Goal: Task Accomplishment & Management: Manage account settings

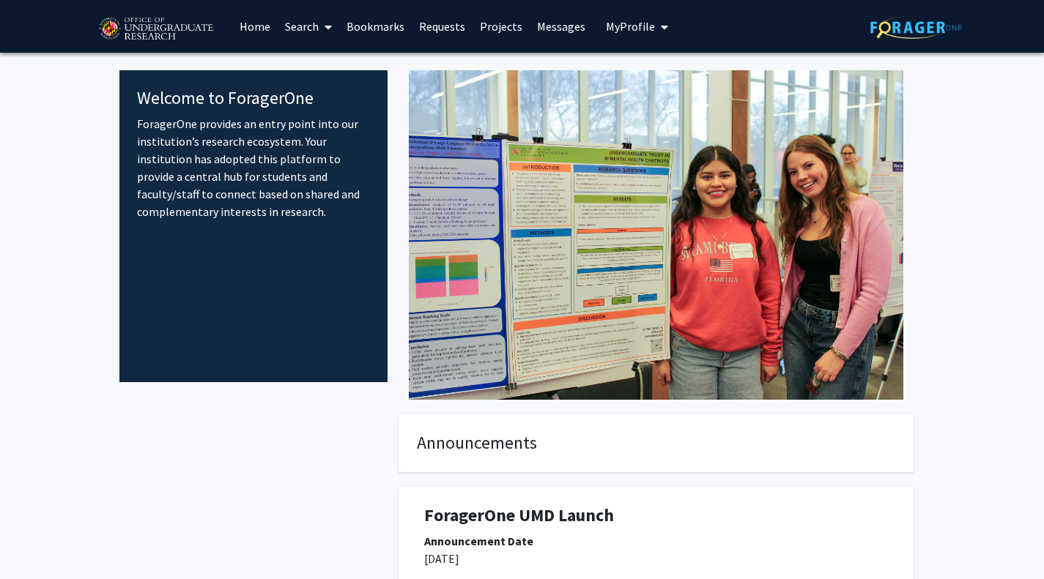
scroll to position [1, 0]
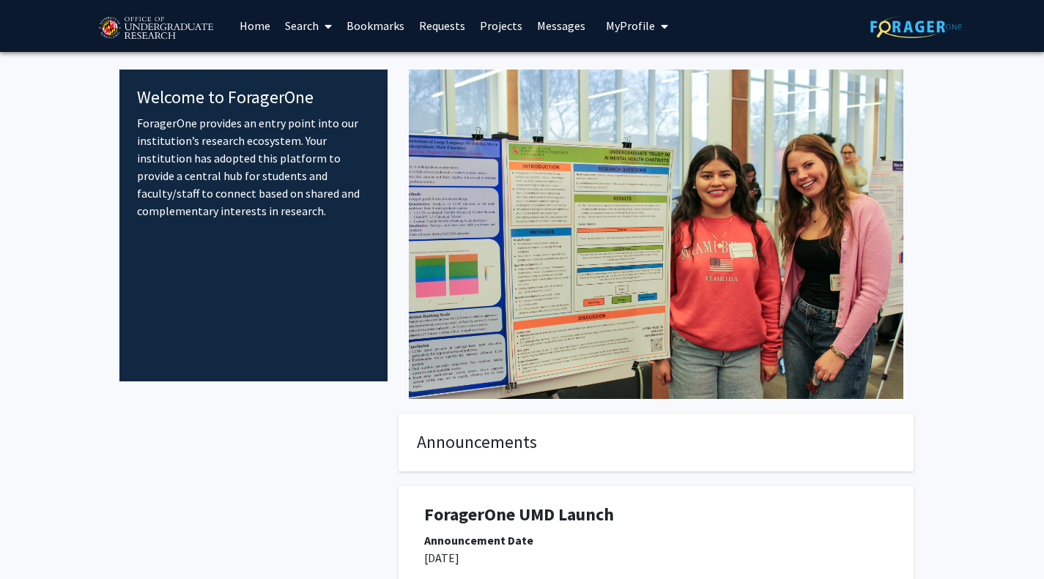
drag, startPoint x: 623, startPoint y: 25, endPoint x: 645, endPoint y: 26, distance: 22.7
click at [645, 26] on span "My Profile" at bounding box center [630, 25] width 49 height 15
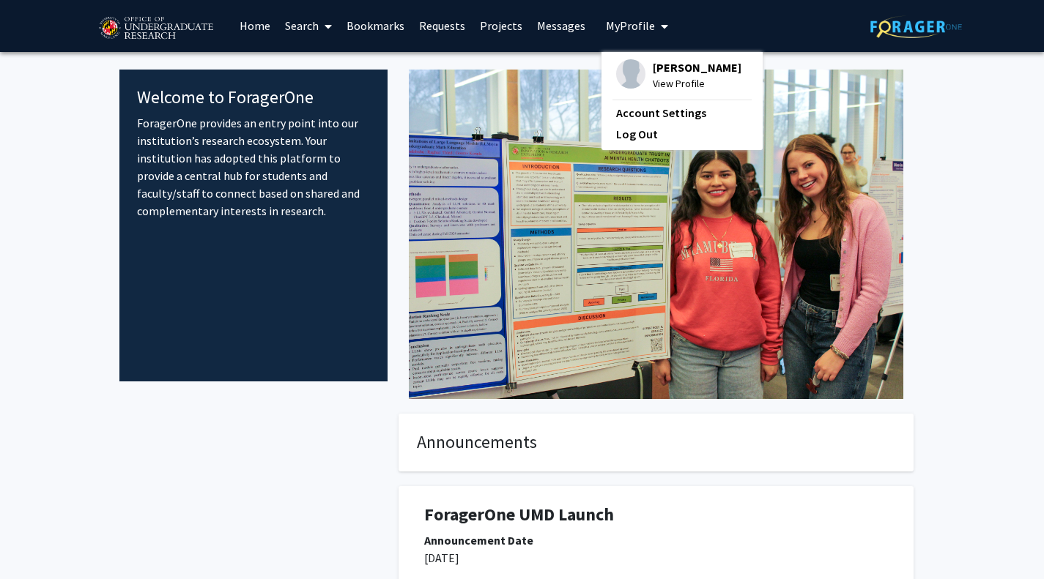
click at [645, 26] on span "My Profile" at bounding box center [630, 25] width 49 height 15
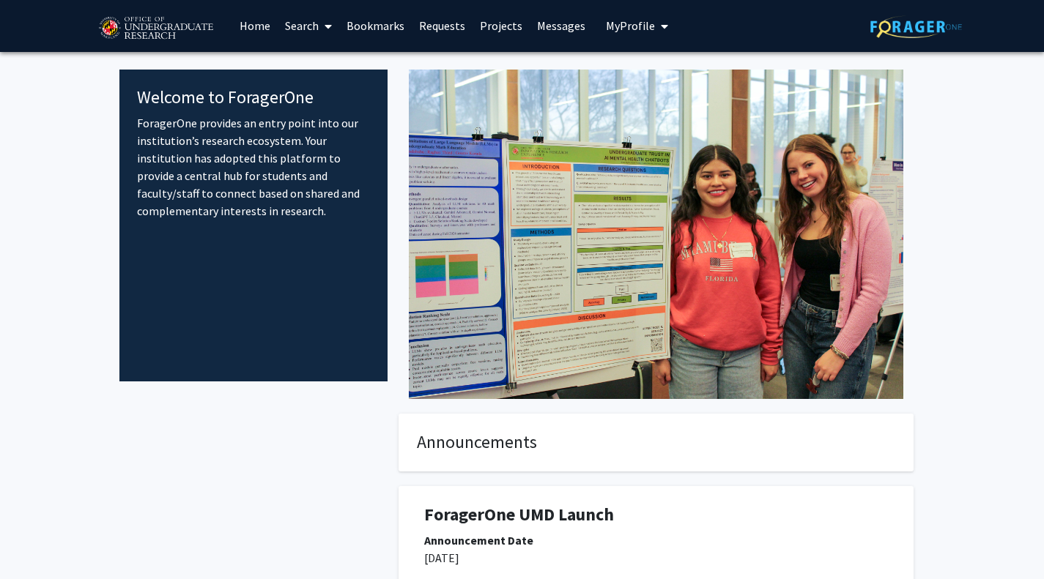
click at [647, 30] on span "My Profile" at bounding box center [630, 25] width 49 height 15
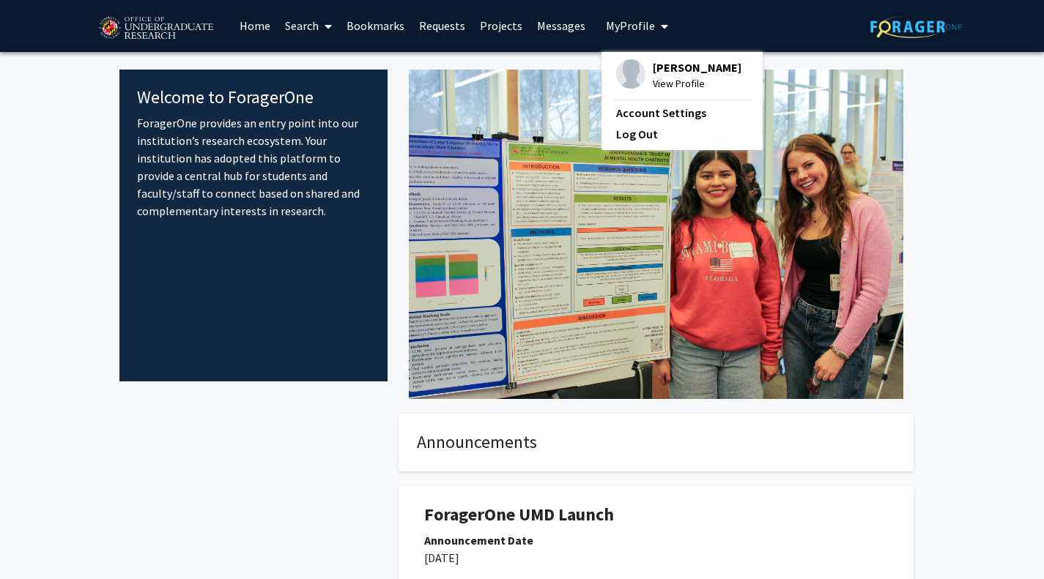
click at [653, 71] on span "[PERSON_NAME]" at bounding box center [697, 67] width 89 height 16
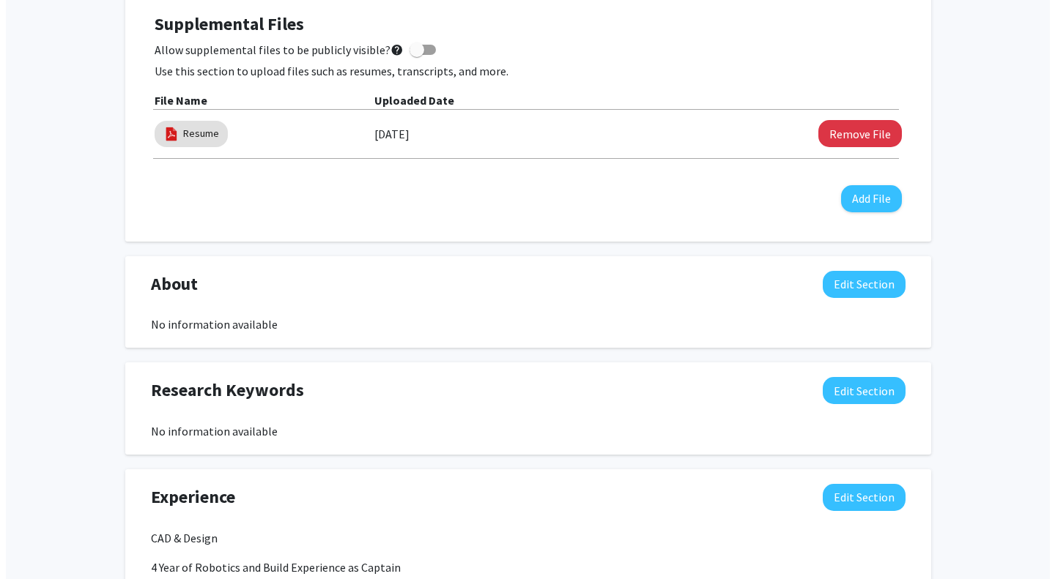
scroll to position [423, 0]
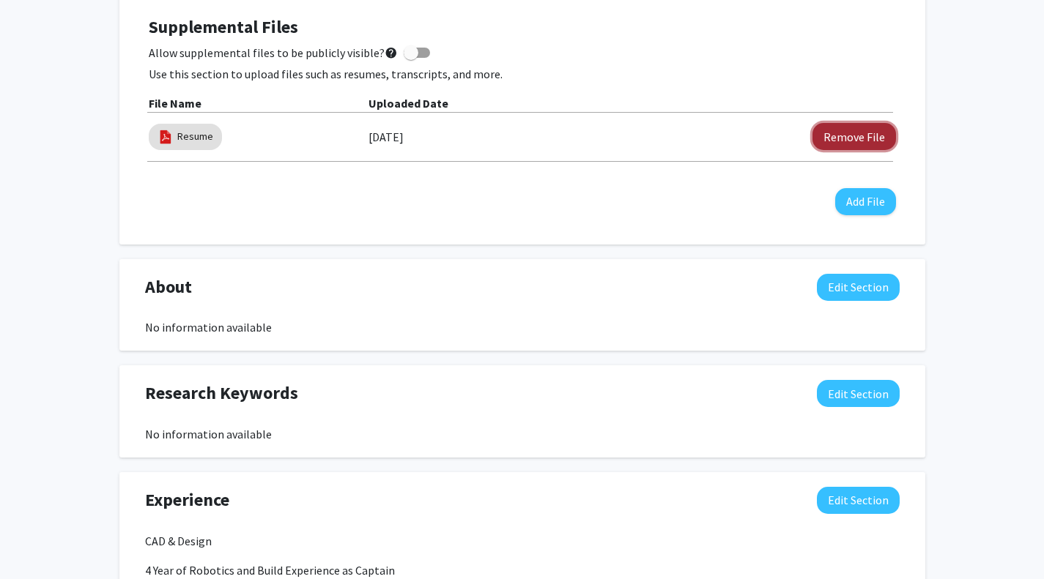
click at [842, 125] on button "Remove File" at bounding box center [853, 136] width 83 height 27
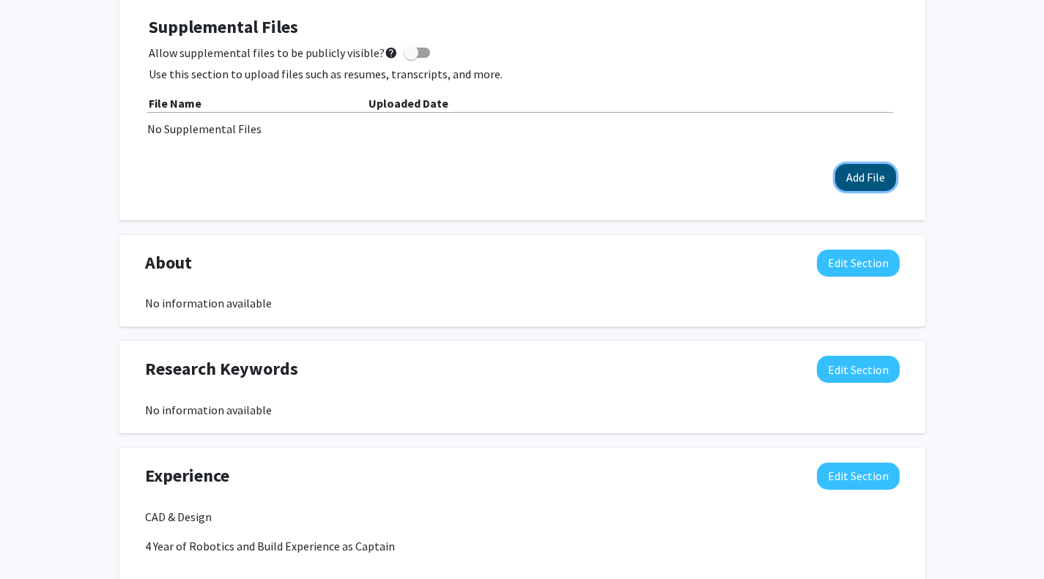
click at [859, 168] on button "Add File" at bounding box center [865, 177] width 61 height 27
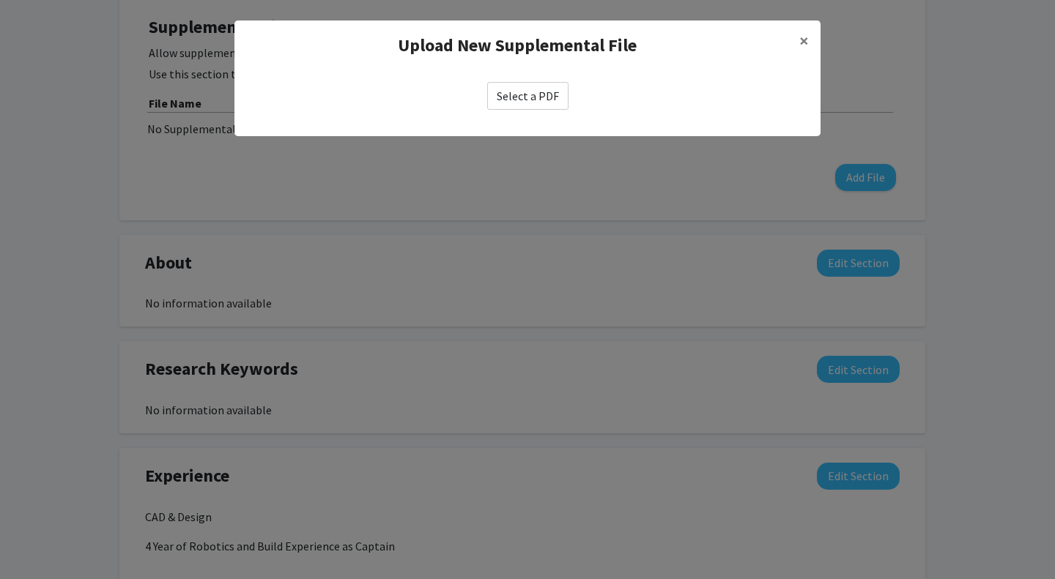
click at [542, 100] on label "Select a PDF" at bounding box center [527, 96] width 81 height 28
click at [0, 0] on input "Select a PDF" at bounding box center [0, 0] width 0 height 0
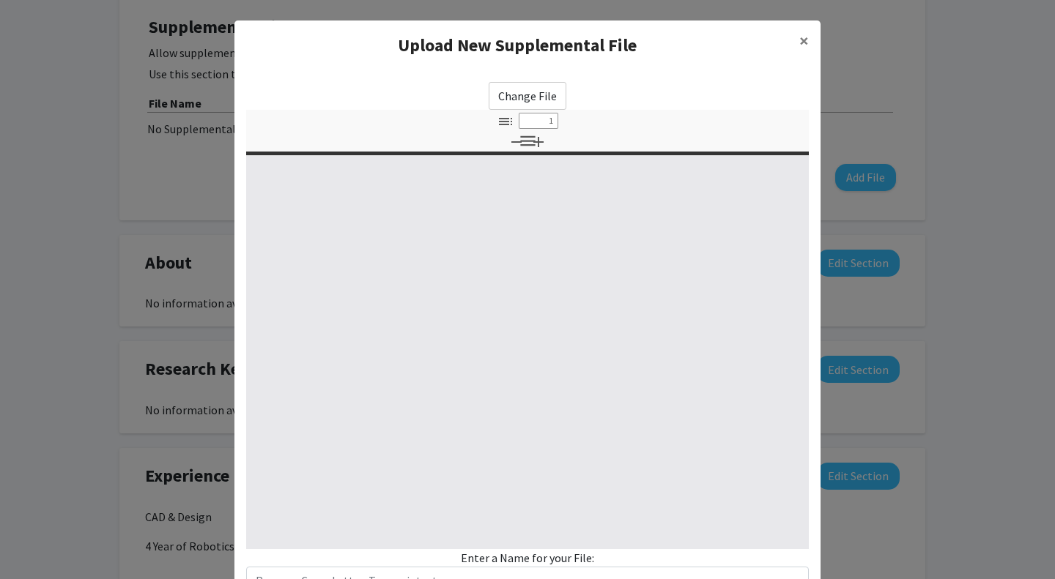
select select "custom"
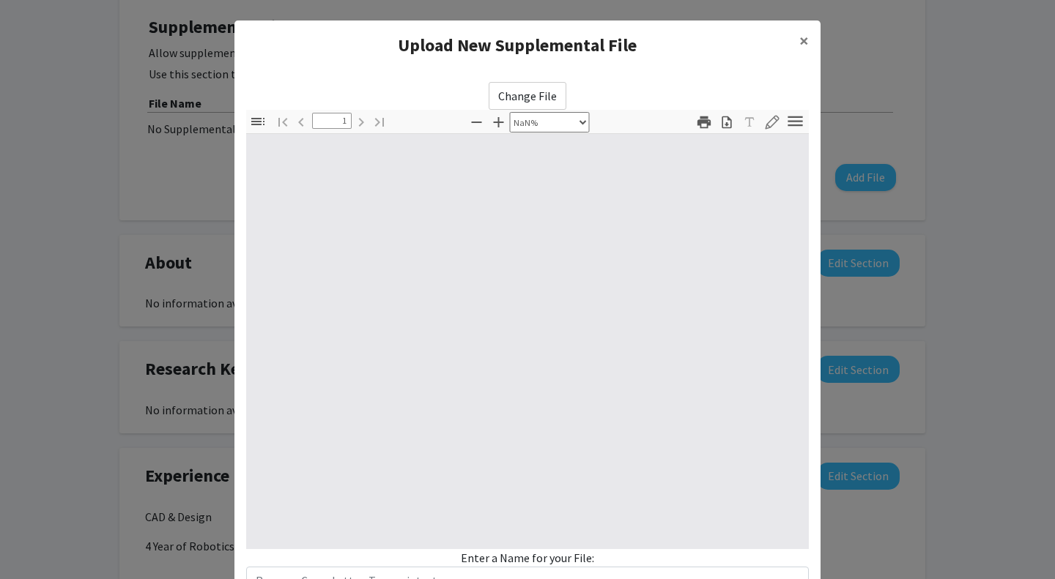
type input "0"
select select "custom"
type input "1"
select select "auto"
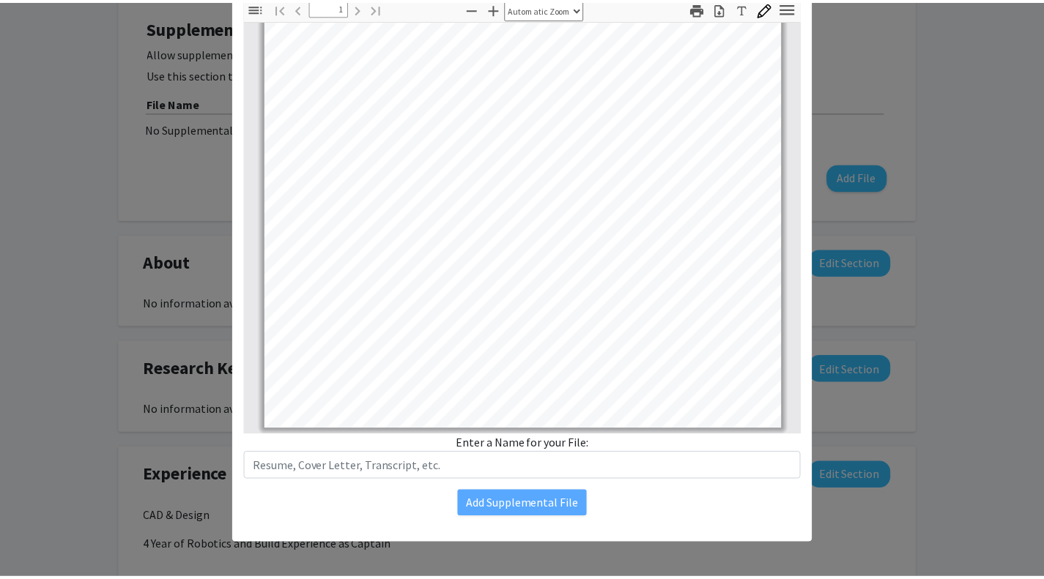
scroll to position [0, 0]
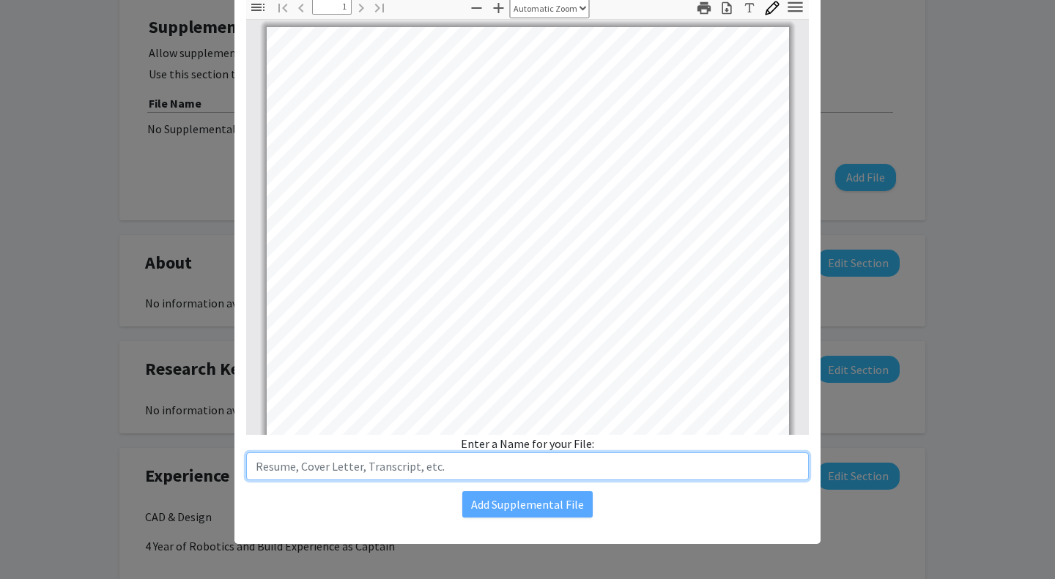
click at [374, 466] on input "text" at bounding box center [527, 467] width 562 height 28
type input "Resume"
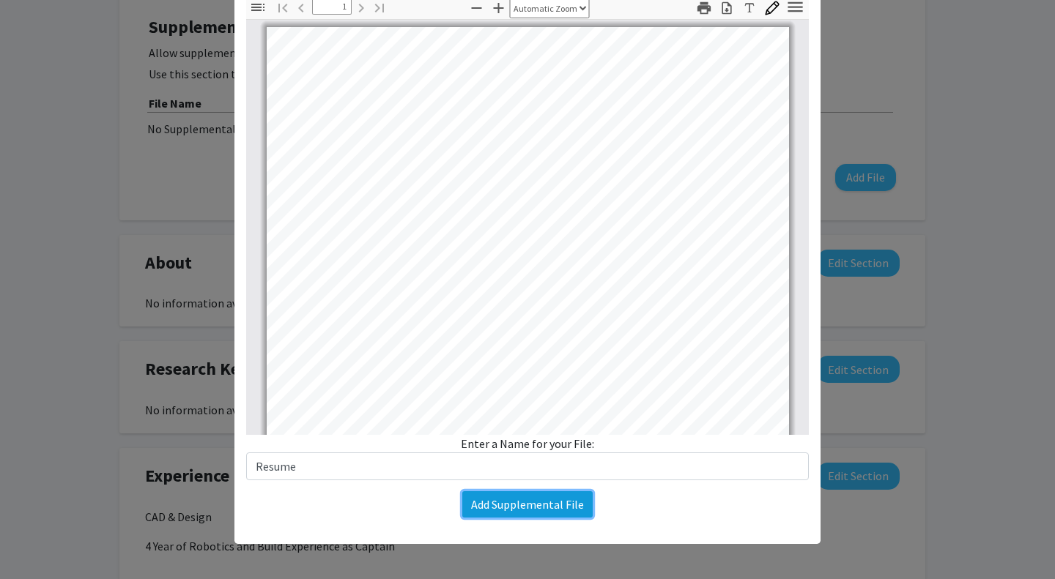
click at [517, 504] on button "Add Supplemental File" at bounding box center [527, 504] width 130 height 26
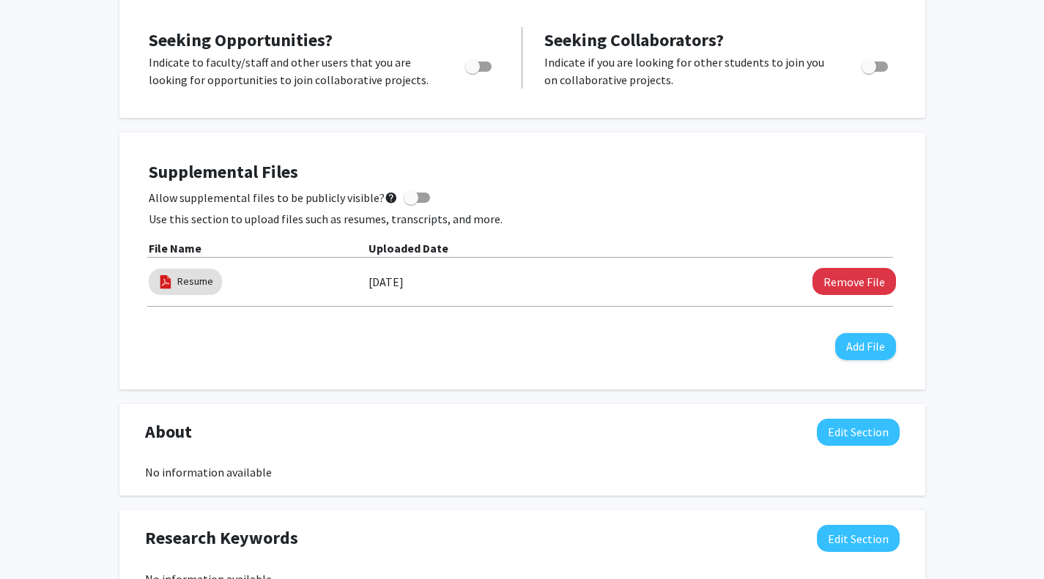
scroll to position [256, 0]
